Goal: Task Accomplishment & Management: Complete application form

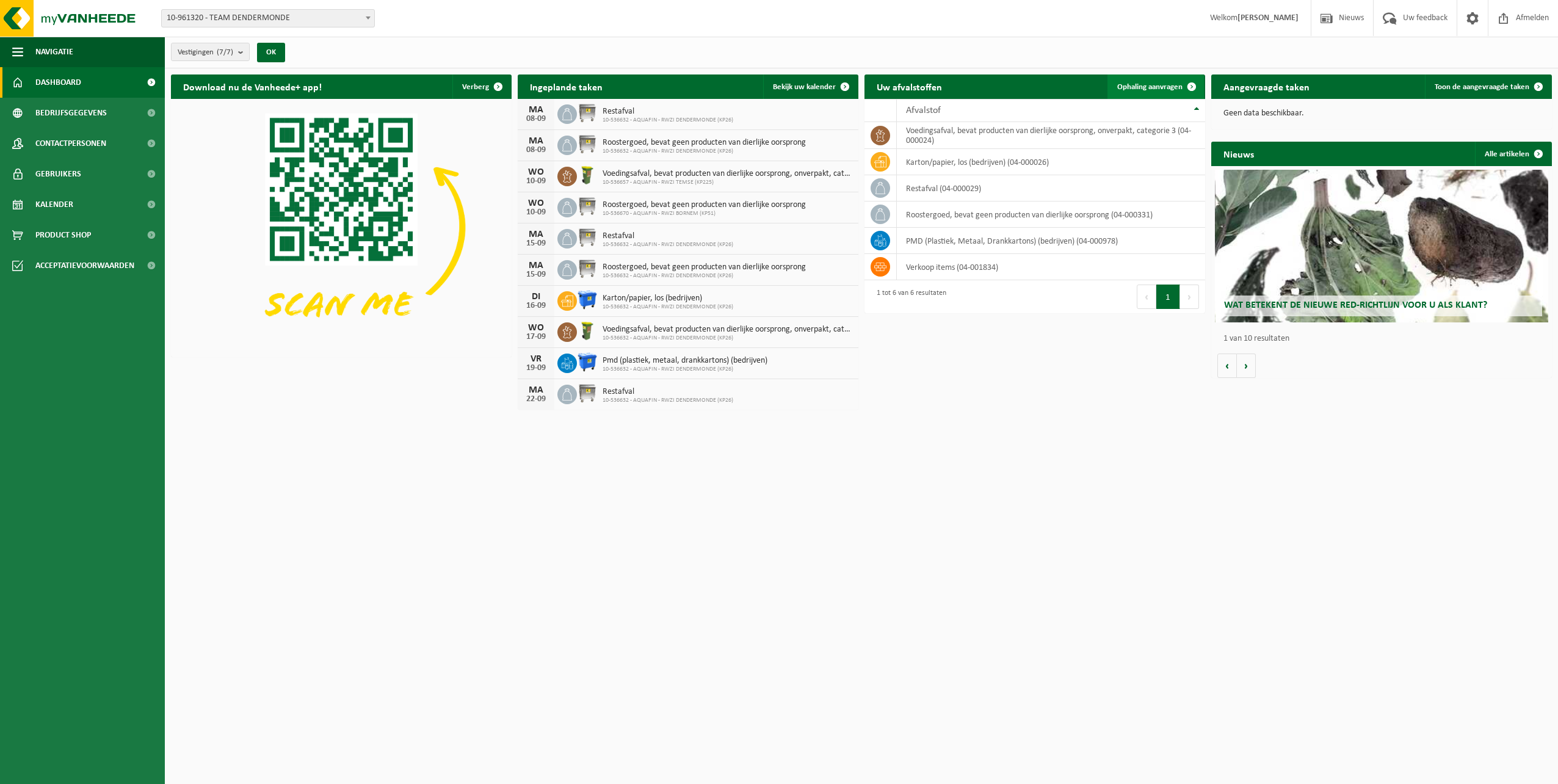
click at [1194, 87] on span at bounding box center [1191, 86] width 24 height 24
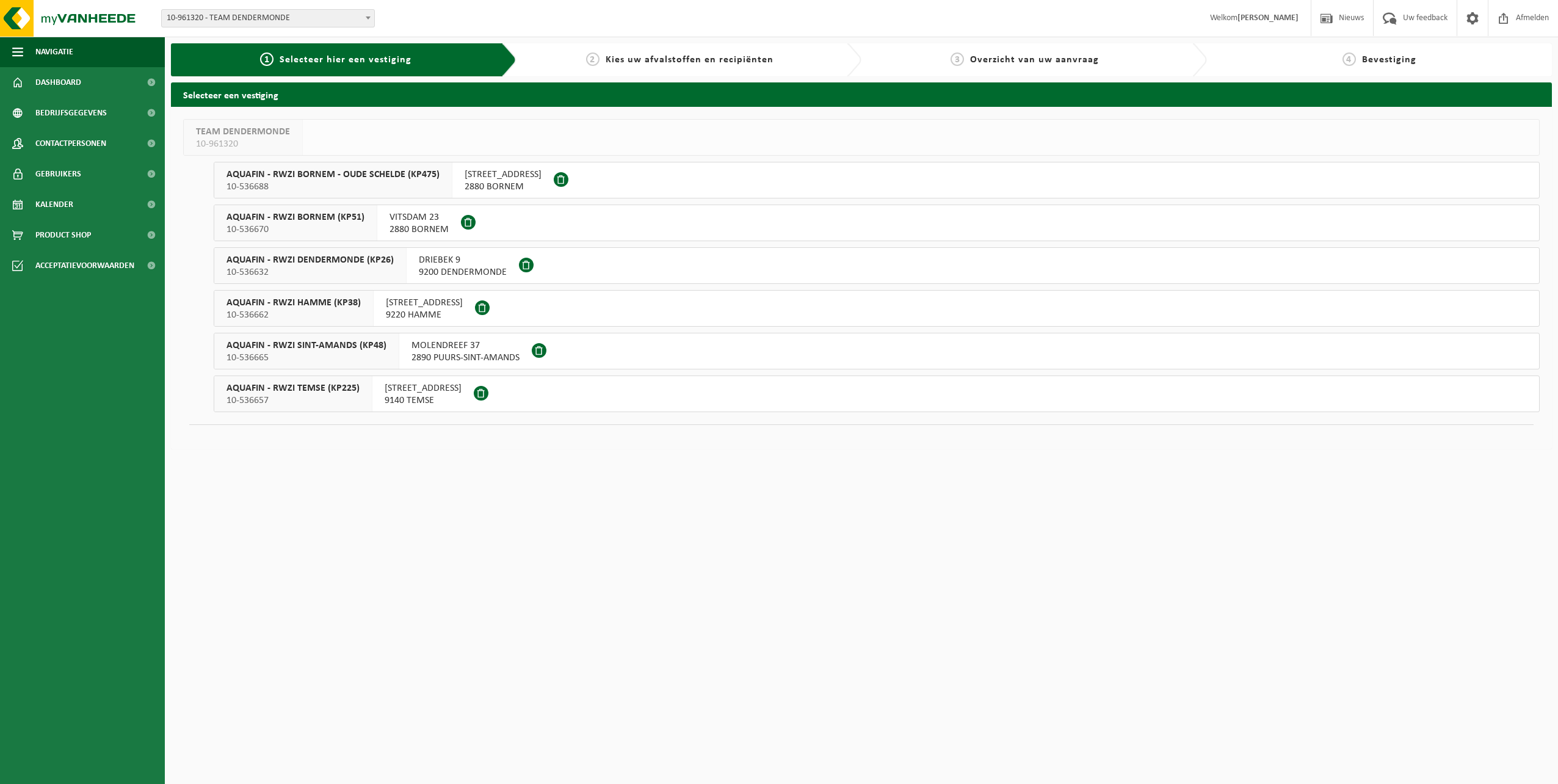
click at [533, 349] on span at bounding box center [539, 350] width 15 height 15
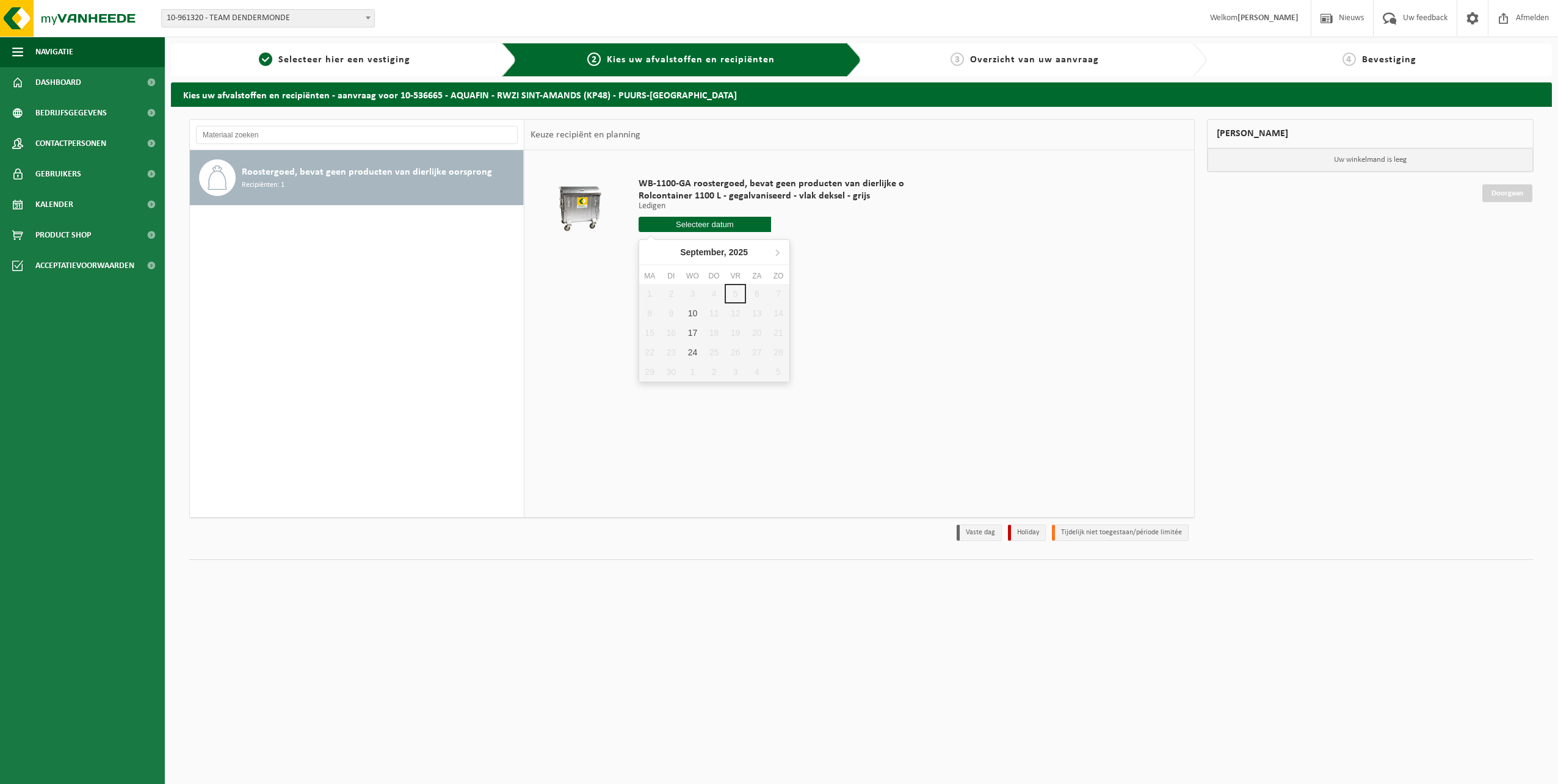
click at [701, 224] on input "text" at bounding box center [705, 224] width 133 height 16
click at [646, 312] on div "1 2 3 4 5 6 7 8 9 10 11 12 13 14 15 16 17 18 19 20 21 22 23 24 25 26 27 28 29 3…" at bounding box center [714, 333] width 150 height 98
click at [697, 312] on div "10" at bounding box center [692, 313] width 22 height 19
type input "Van 2025-09-10"
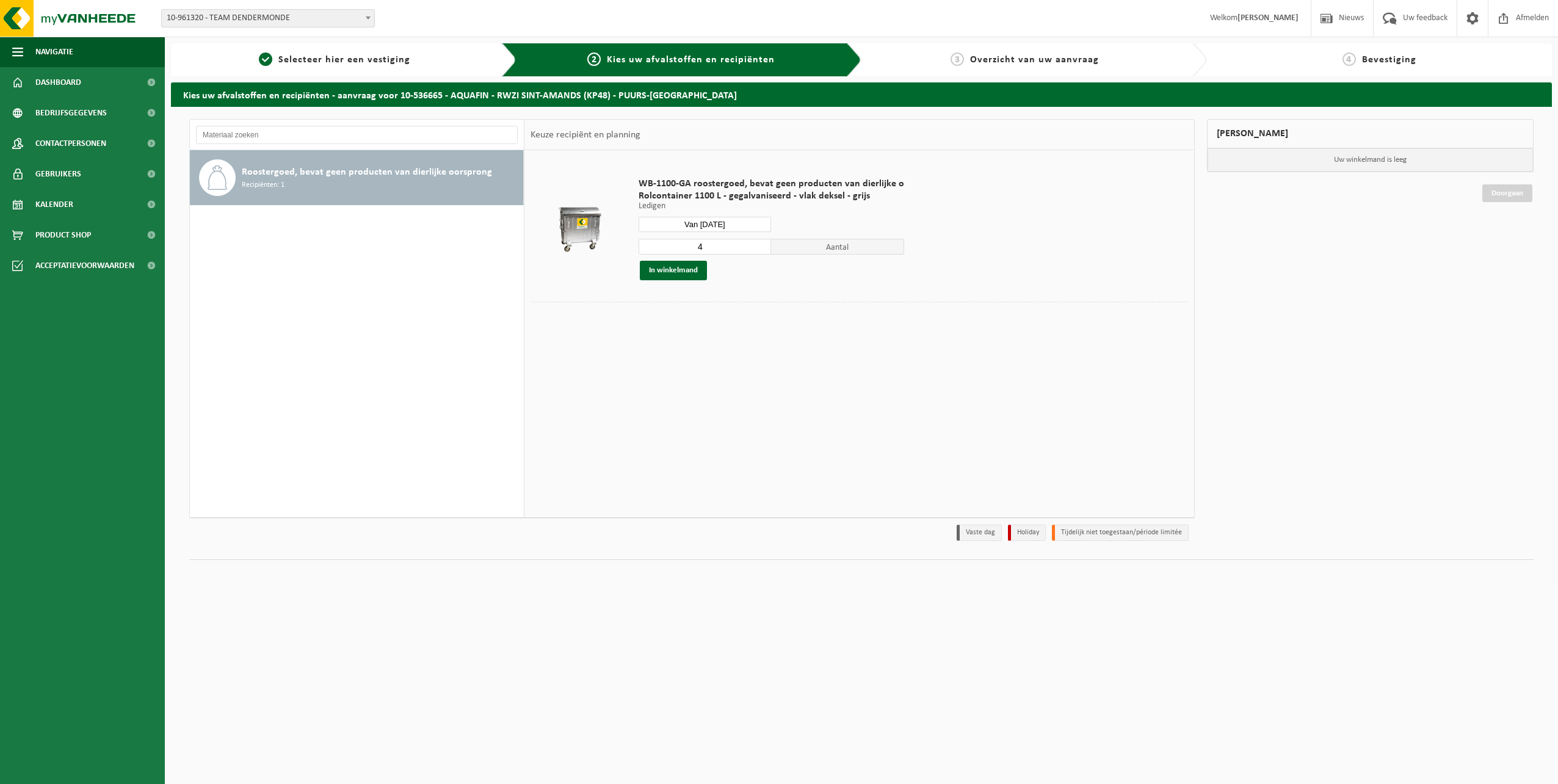
click at [757, 246] on input "4" at bounding box center [705, 246] width 133 height 16
click at [757, 242] on input "5" at bounding box center [705, 246] width 133 height 16
click at [759, 250] on input "4" at bounding box center [705, 246] width 133 height 16
click at [759, 250] on input "3" at bounding box center [705, 246] width 133 height 16
type input "2"
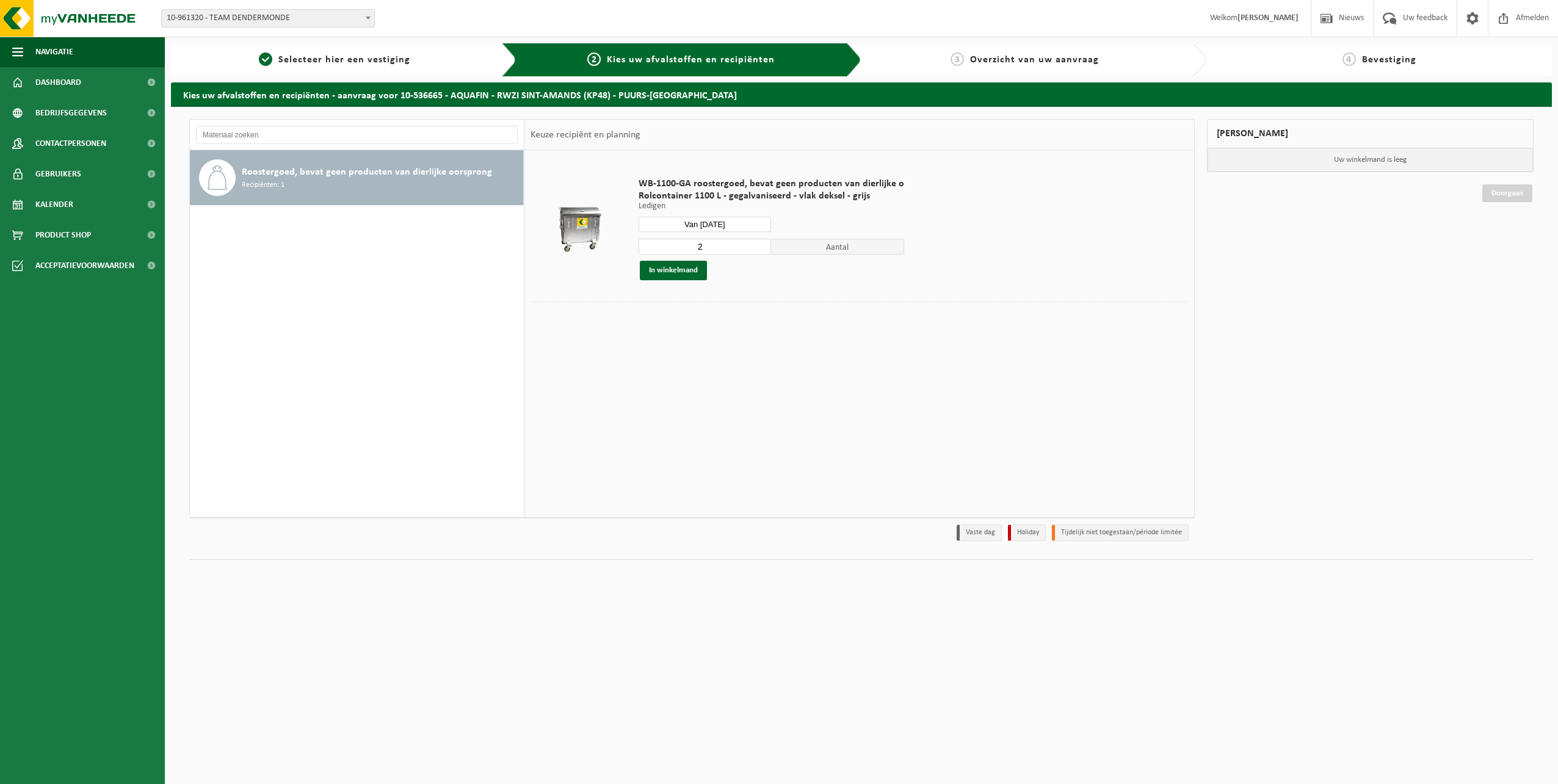
click at [759, 250] on input "2" at bounding box center [705, 246] width 133 height 16
click at [680, 272] on button "In winkelmand" at bounding box center [673, 270] width 68 height 19
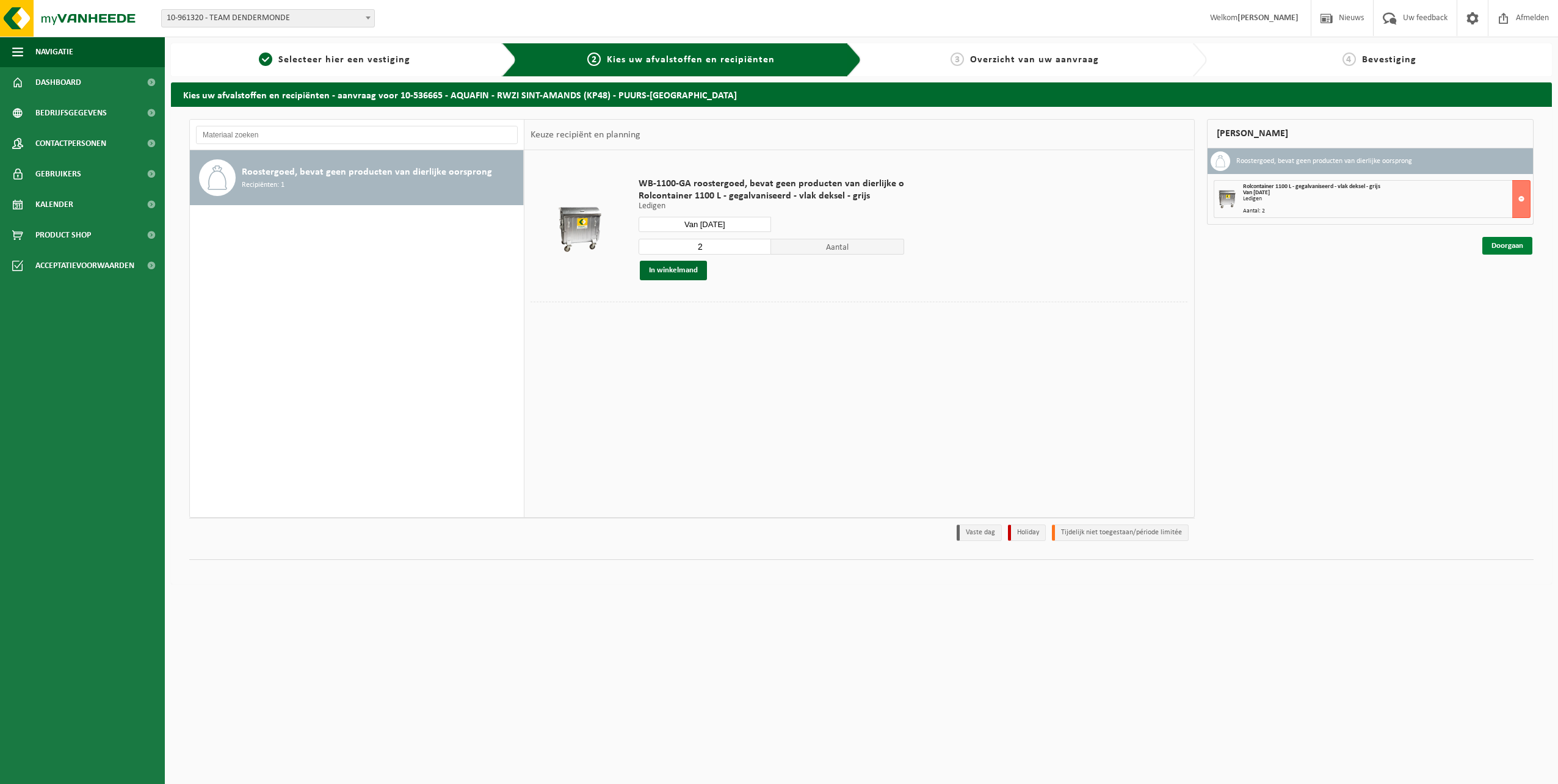
click at [1501, 246] on link "Doorgaan" at bounding box center [1507, 246] width 50 height 18
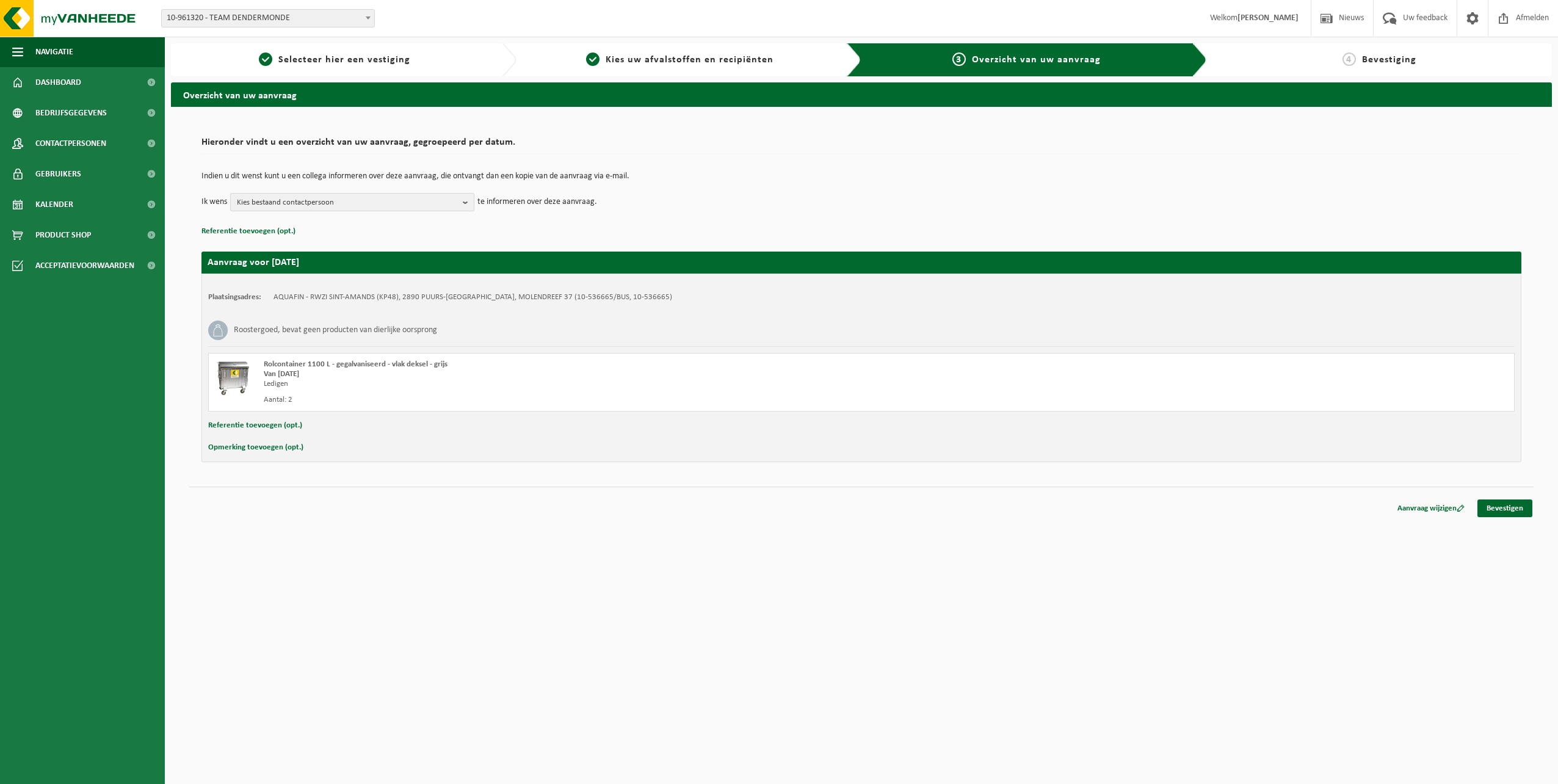
click at [469, 198] on b "button" at bounding box center [468, 202] width 11 height 17
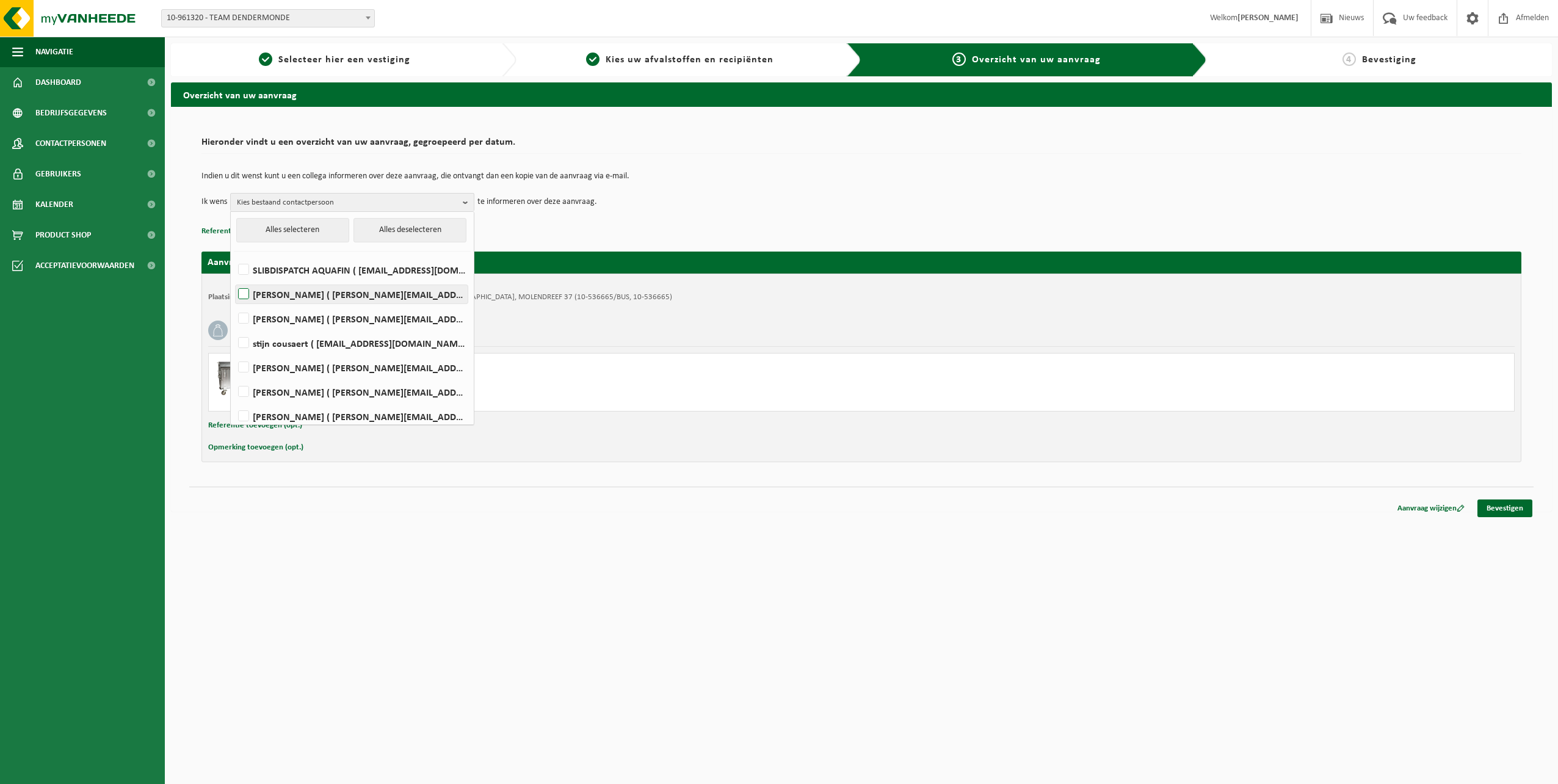
click at [240, 292] on label "Wim Bekaert ( wim.bekaert@aquafin.be )" at bounding box center [352, 294] width 232 height 19
click at [234, 279] on input "Wim Bekaert ( wim.bekaert@aquafin.be )" at bounding box center [233, 278] width 1 height 1
click at [272, 292] on label "Wim Bekaert ( wim.bekaert@aquafin.be )" at bounding box center [352, 294] width 232 height 19
click at [234, 279] on input "Wim Bekaert ( wim.bekaert@aquafin.be )" at bounding box center [233, 278] width 1 height 1
click at [245, 294] on label "Wim Bekaert ( wim.bekaert@aquafin.be )" at bounding box center [352, 294] width 232 height 19
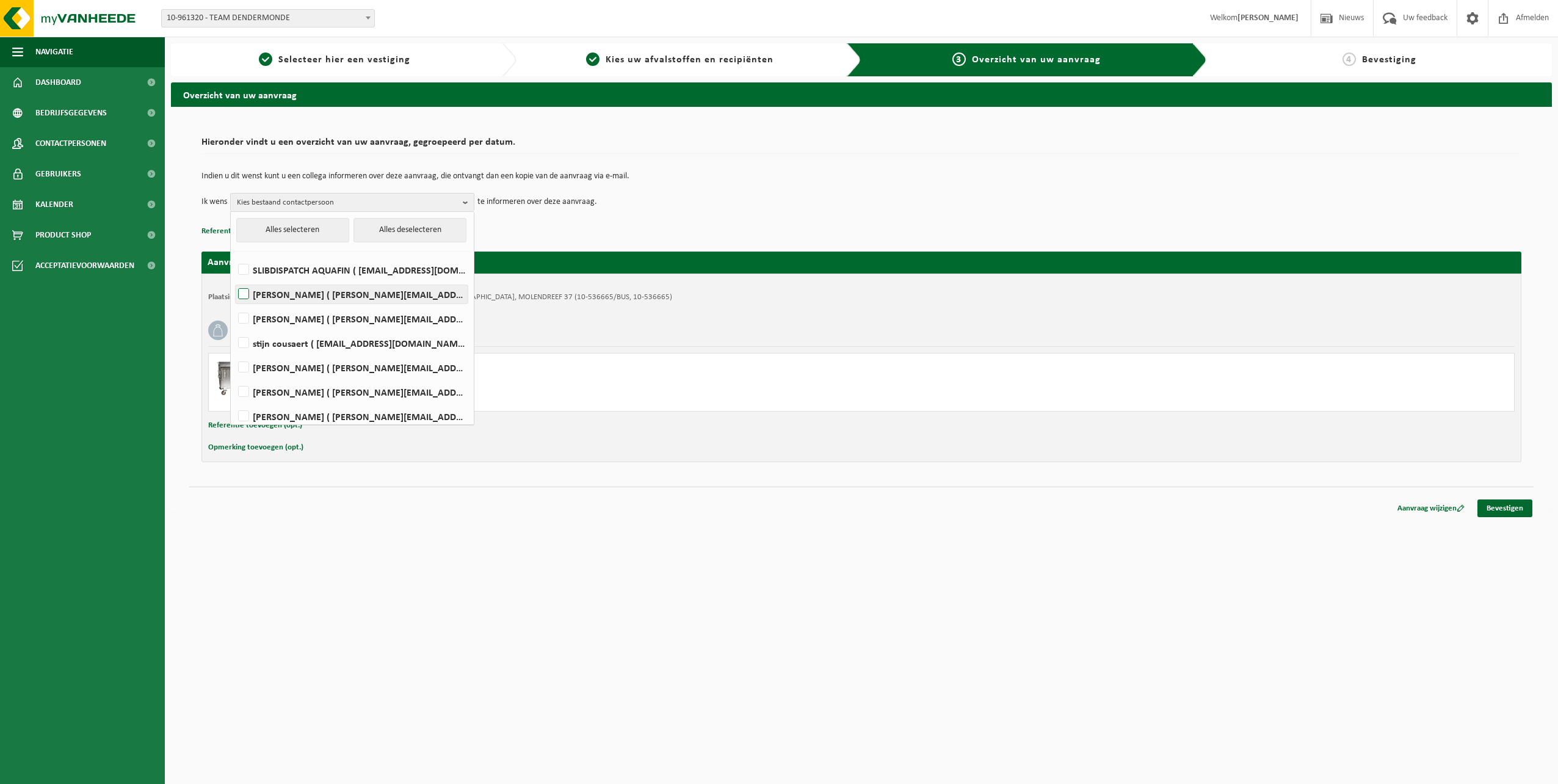
click at [234, 279] on input "Wim Bekaert ( wim.bekaert@aquafin.be )" at bounding box center [233, 278] width 1 height 1
checkbox input "true"
click at [585, 214] on div "Indien u dit wenst kunt u een collega informeren over deze aanvraag, die ontvan…" at bounding box center [861, 192] width 1320 height 64
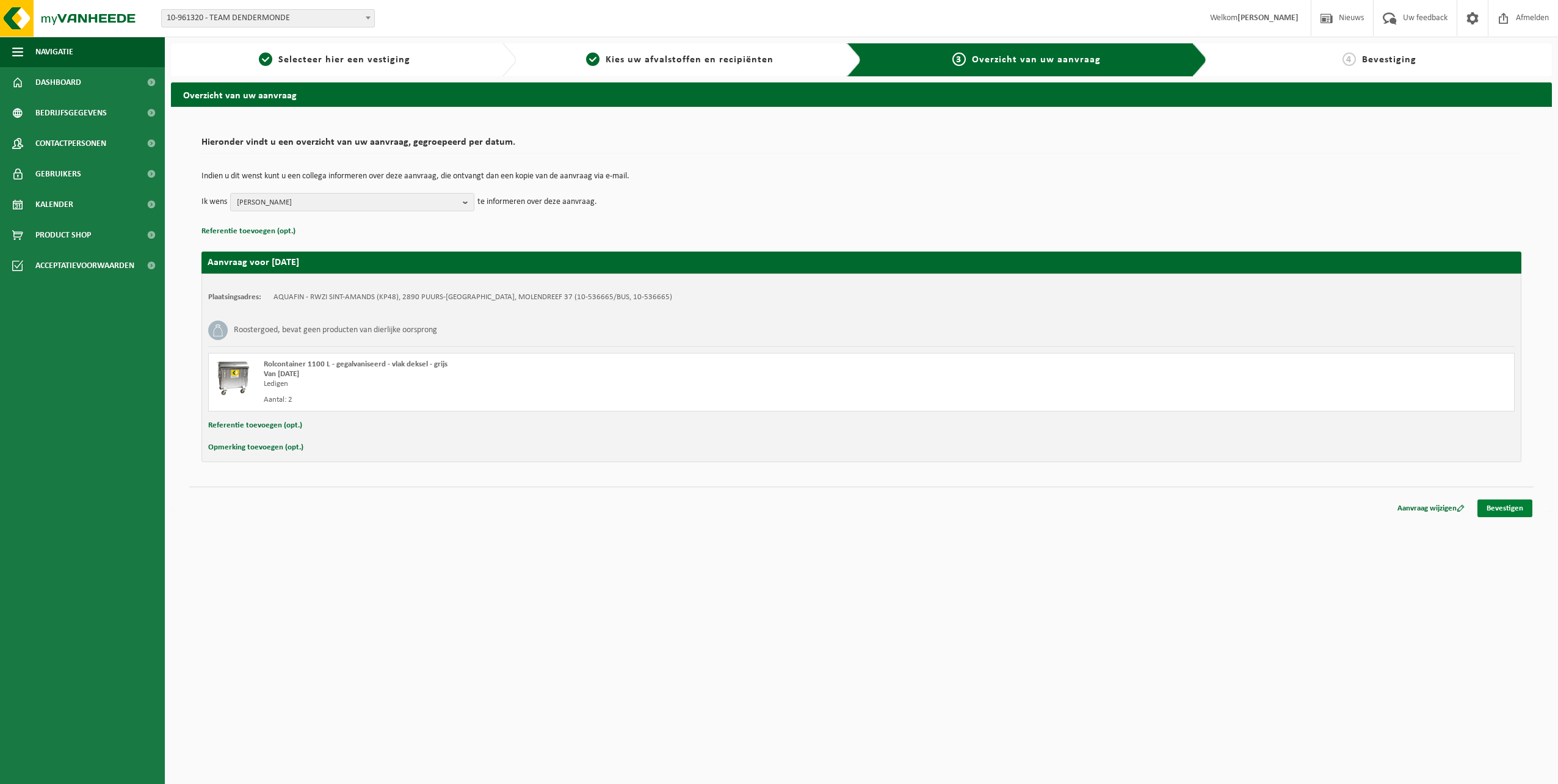
click at [1515, 504] on link "Bevestigen" at bounding box center [1505, 508] width 55 height 18
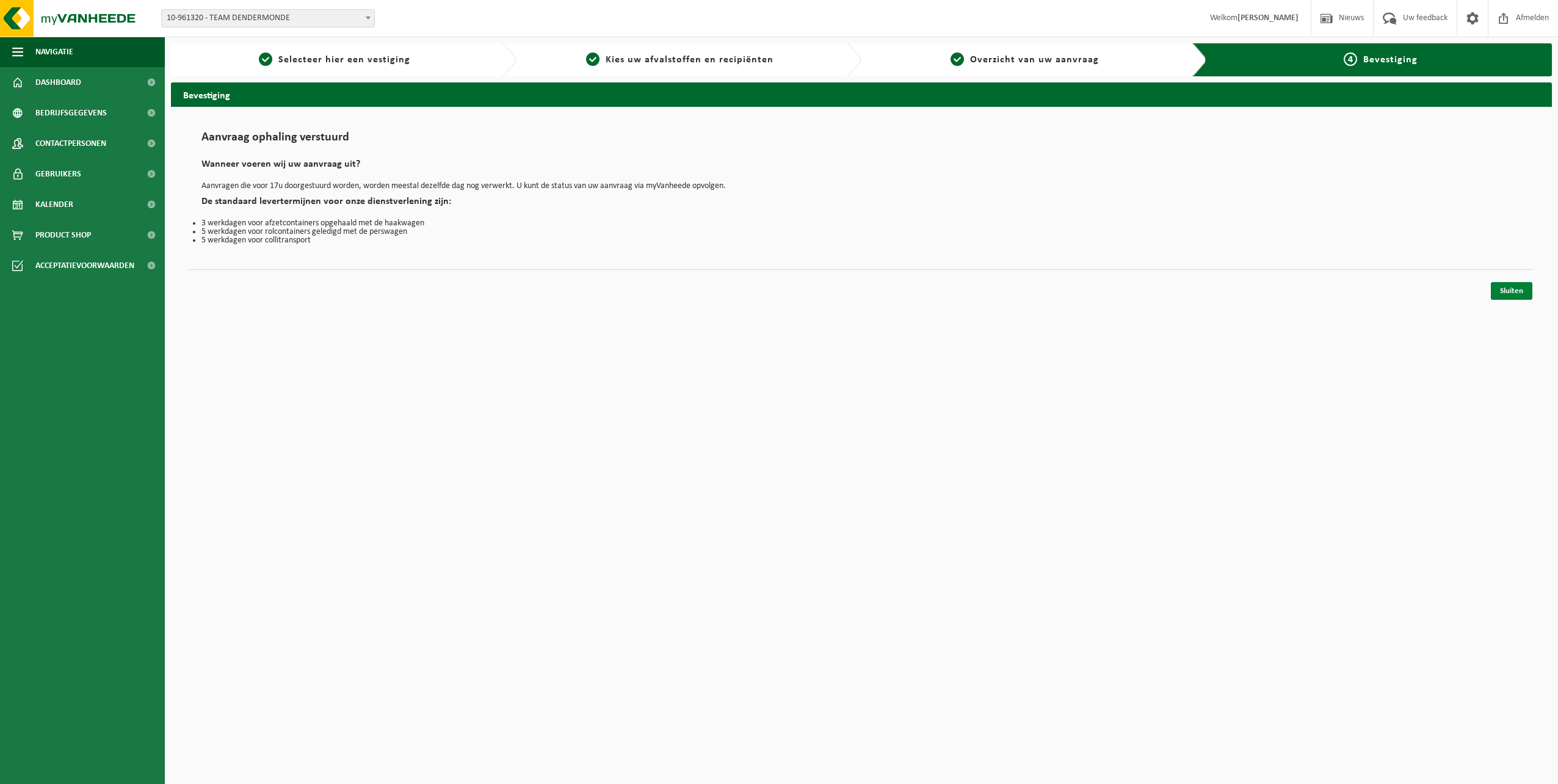
click at [1515, 291] on link "Sluiten" at bounding box center [1511, 291] width 42 height 18
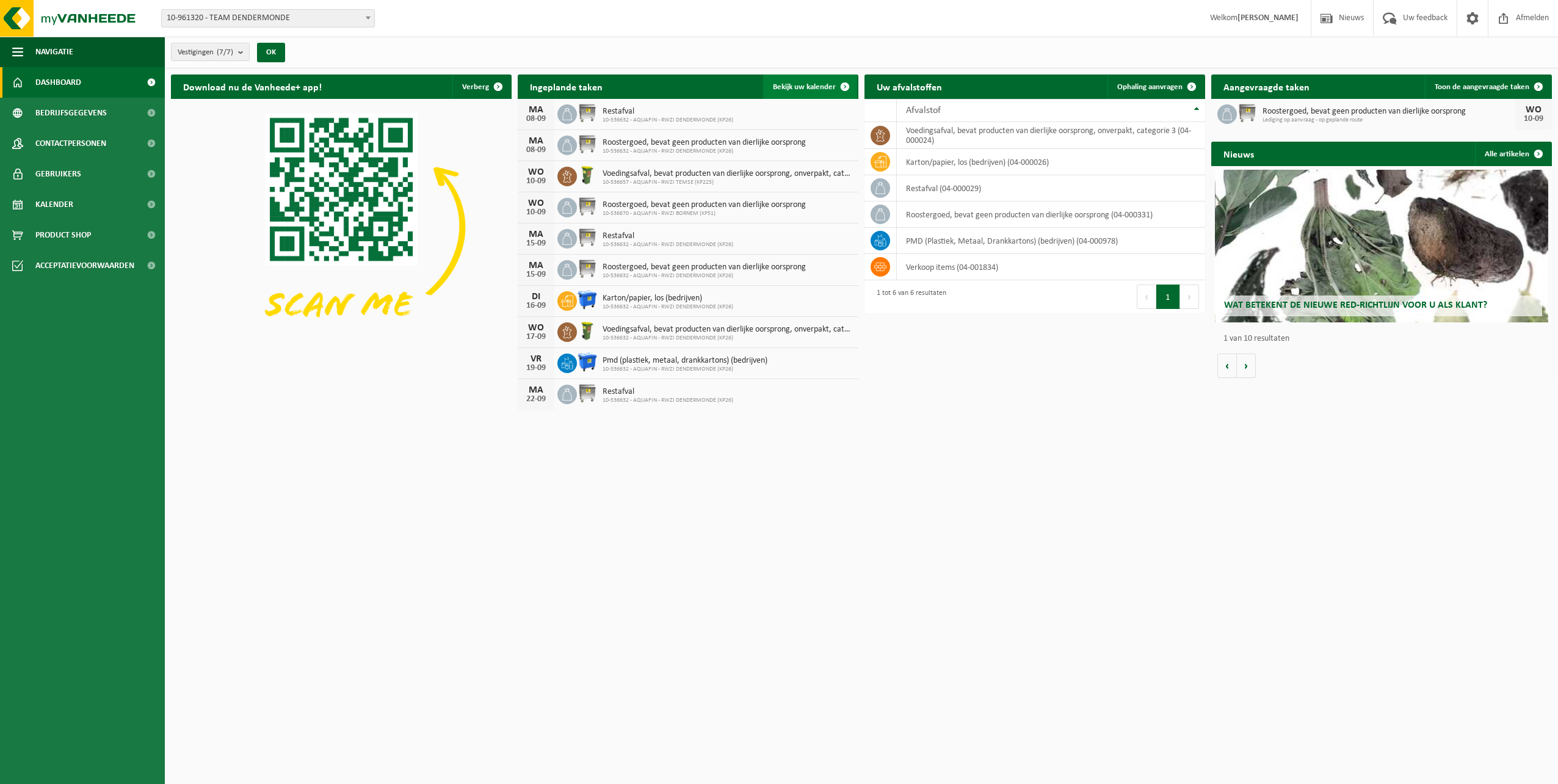
click at [802, 85] on span "Bekijk uw kalender" at bounding box center [804, 87] width 63 height 8
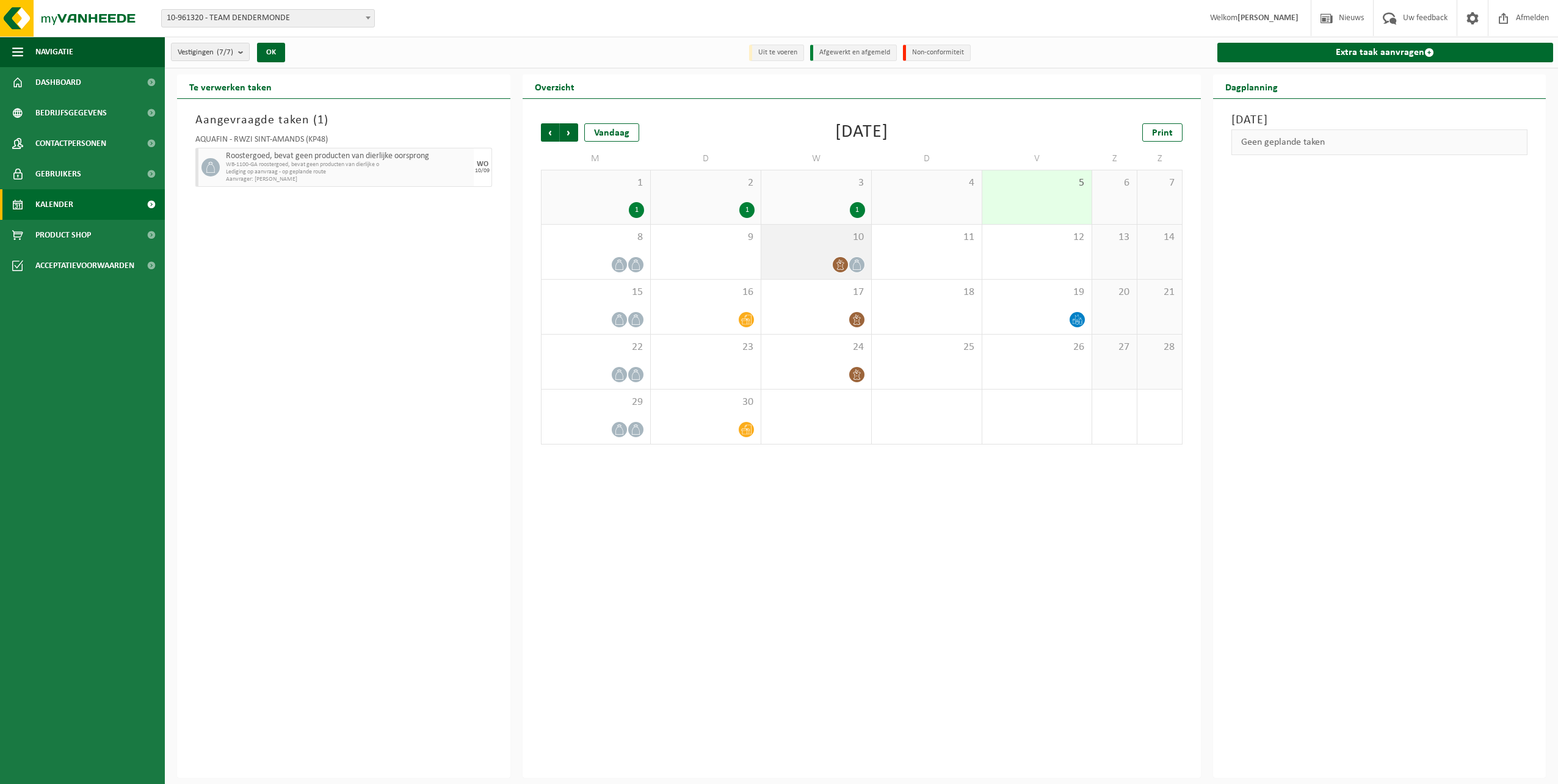
click at [831, 264] on div at bounding box center [816, 265] width 98 height 16
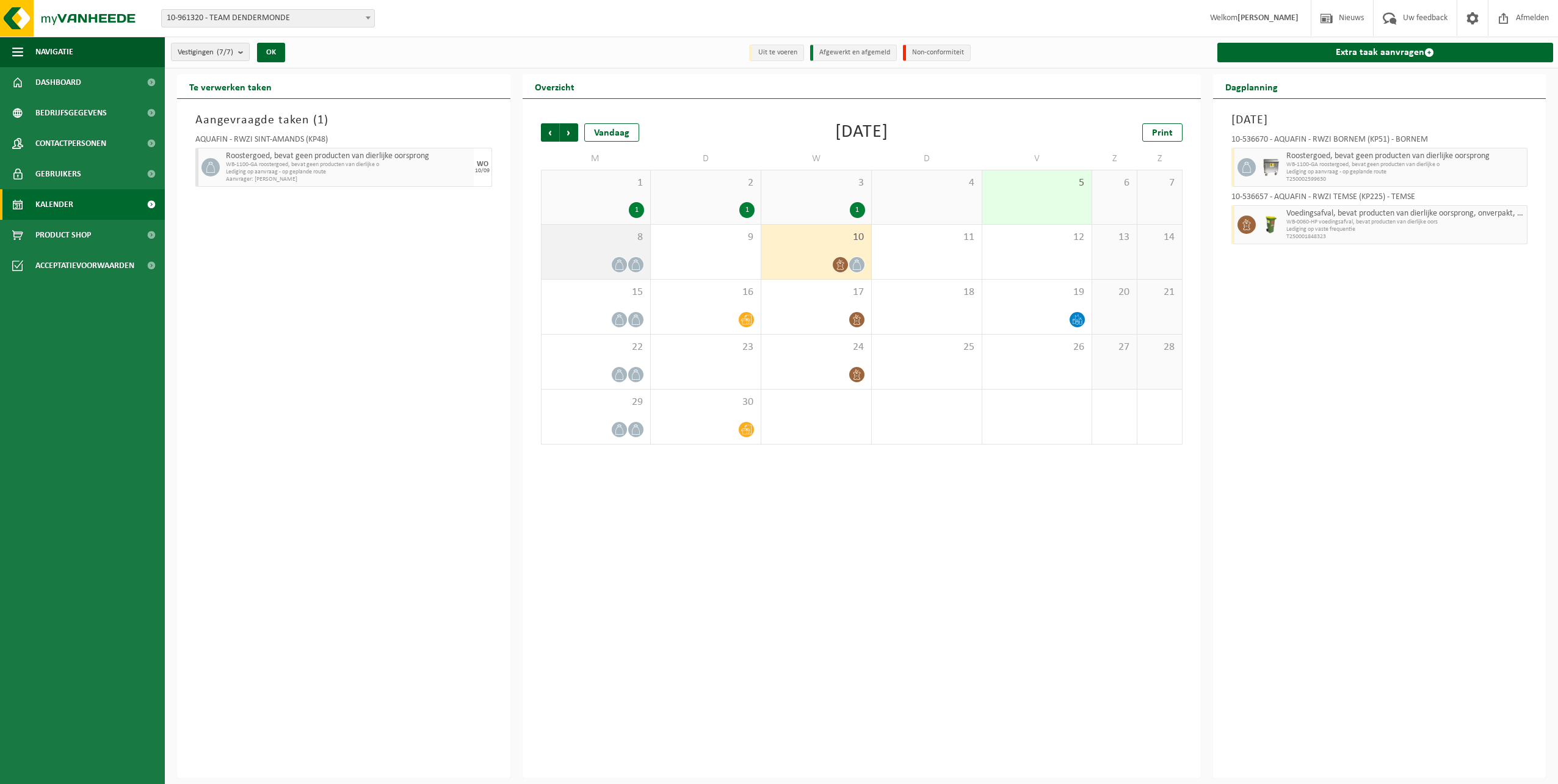
click at [625, 264] on span at bounding box center [619, 264] width 16 height 16
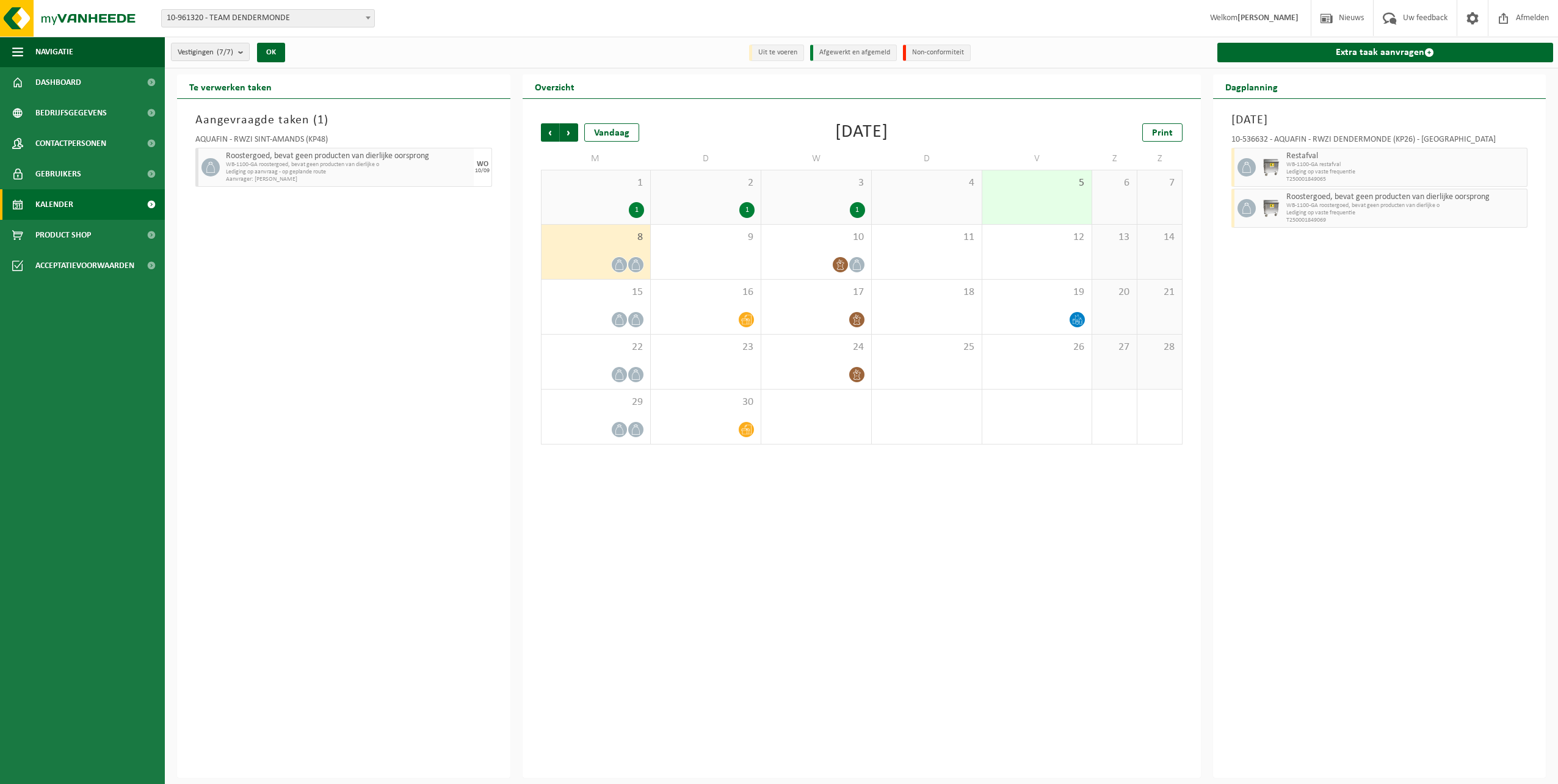
click at [632, 212] on div "1" at bounding box center [637, 209] width 16 height 16
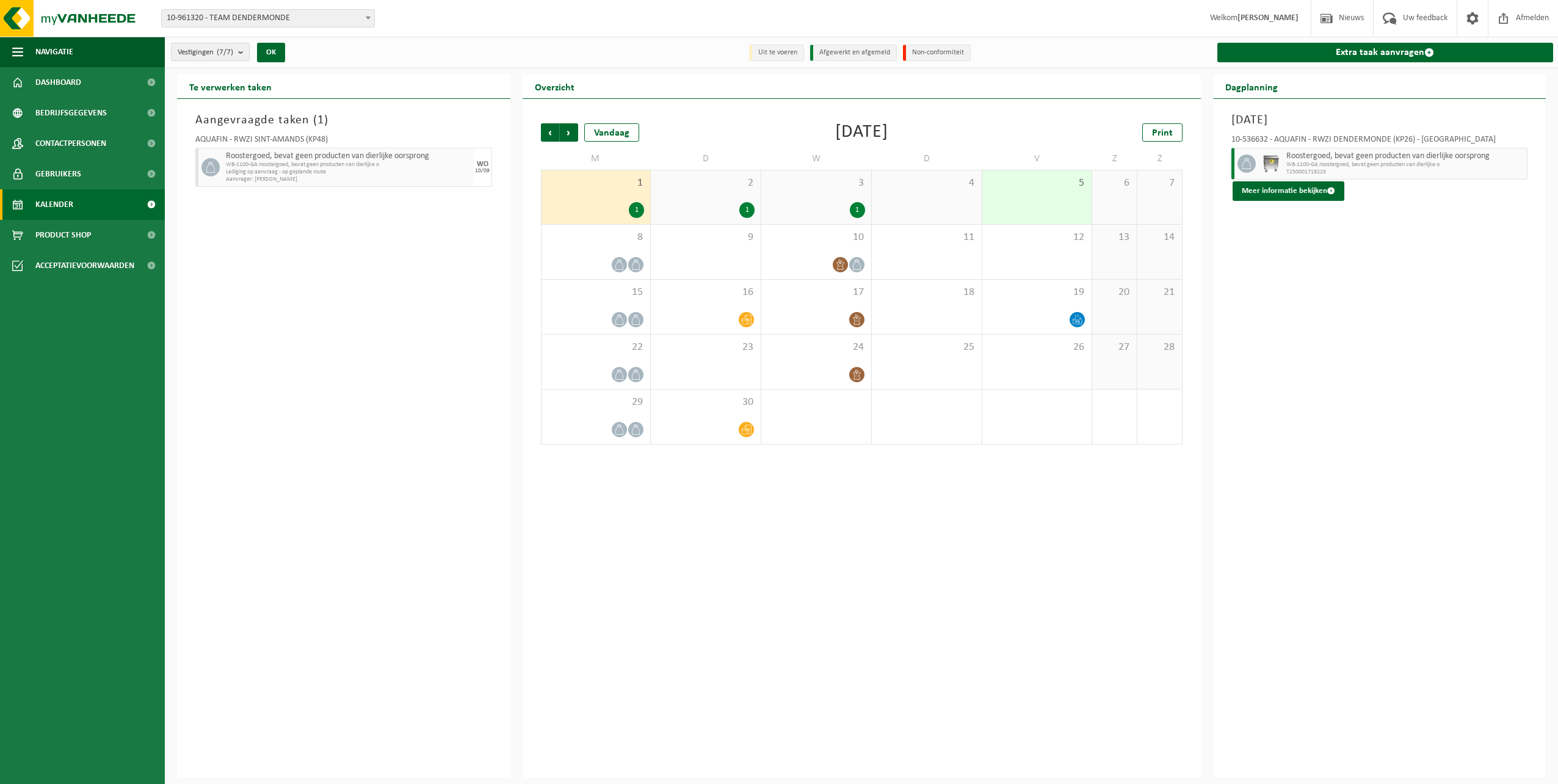
click at [722, 202] on div "1" at bounding box center [706, 209] width 98 height 16
click at [848, 202] on div "1" at bounding box center [816, 209] width 98 height 16
click at [1330, 192] on span at bounding box center [1331, 191] width 8 height 8
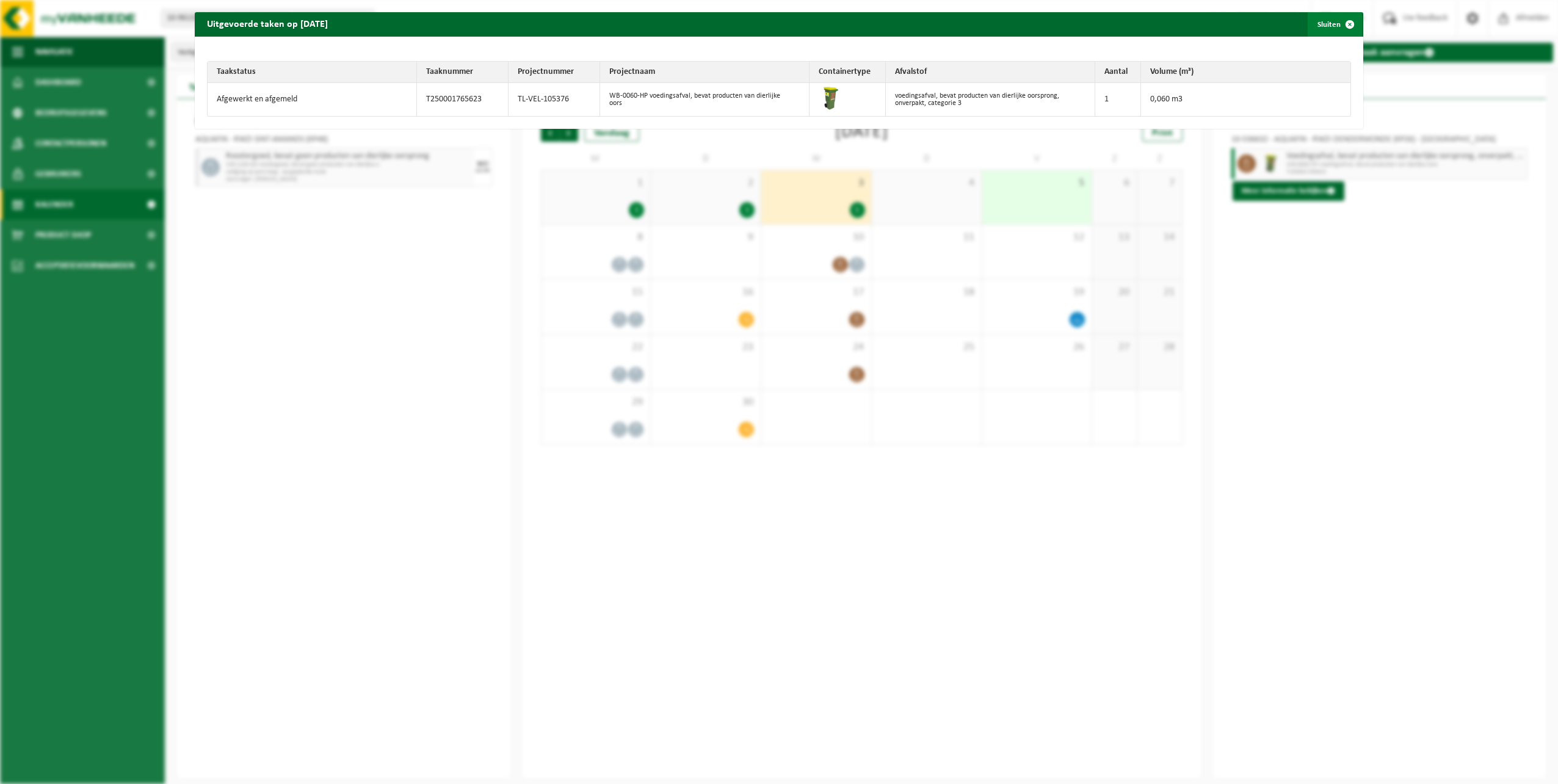
click at [1348, 24] on span "button" at bounding box center [1350, 24] width 24 height 24
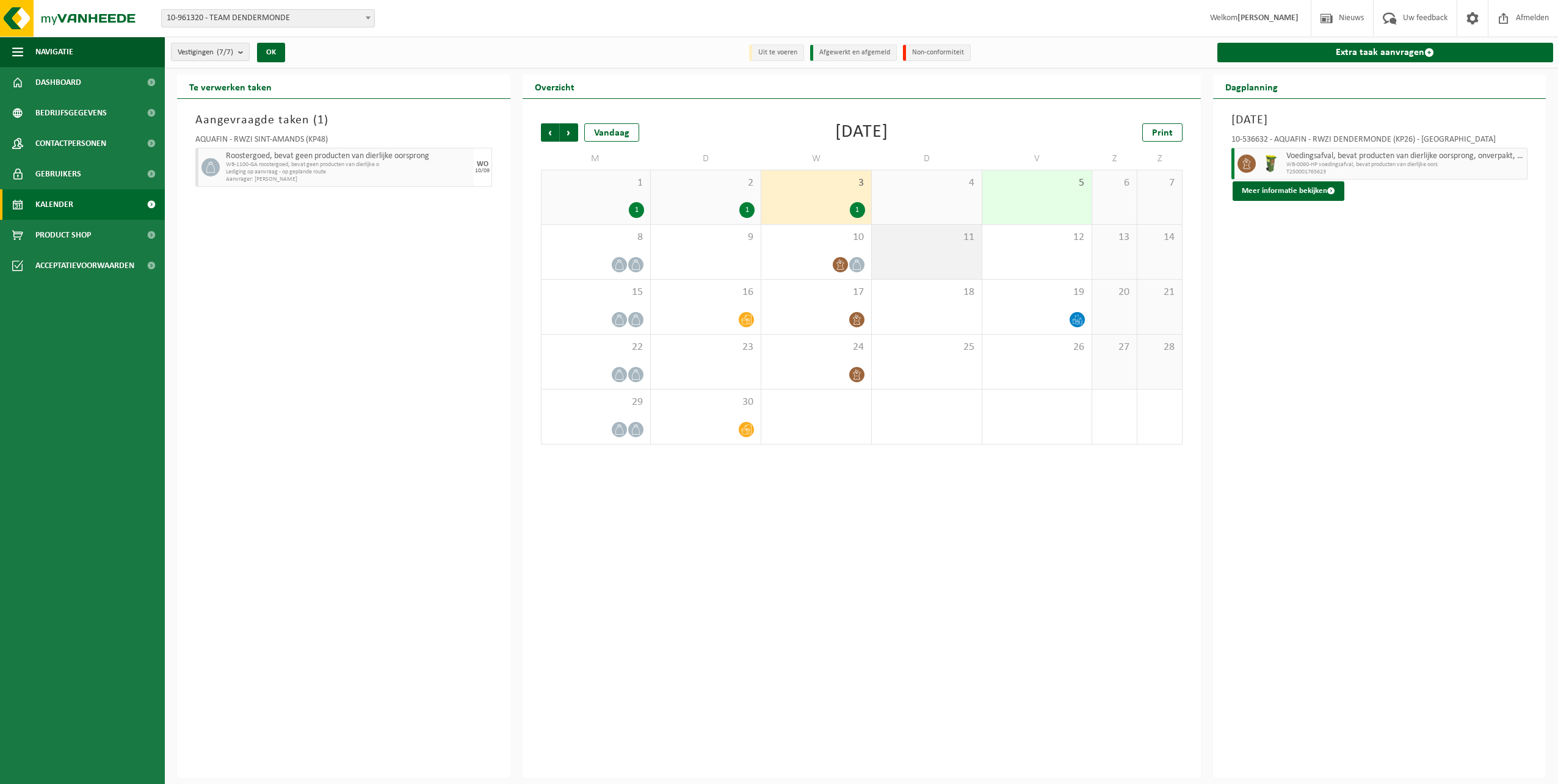
click at [938, 250] on div "11" at bounding box center [927, 251] width 110 height 54
